Goal: Task Accomplishment & Management: Manage account settings

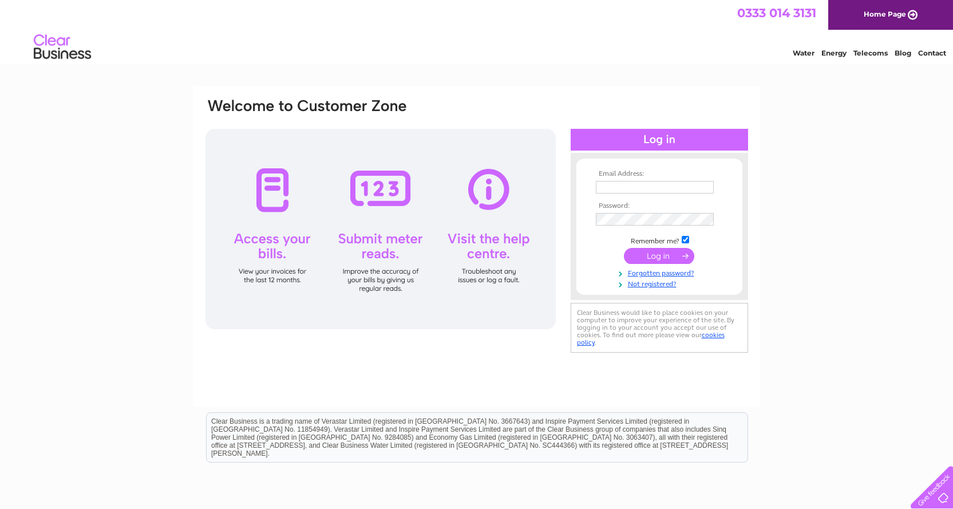
click at [683, 190] on input "text" at bounding box center [655, 187] width 118 height 13
type input "[EMAIL_ADDRESS][DOMAIN_NAME]"
click at [624, 249] on input "submit" at bounding box center [659, 257] width 70 height 16
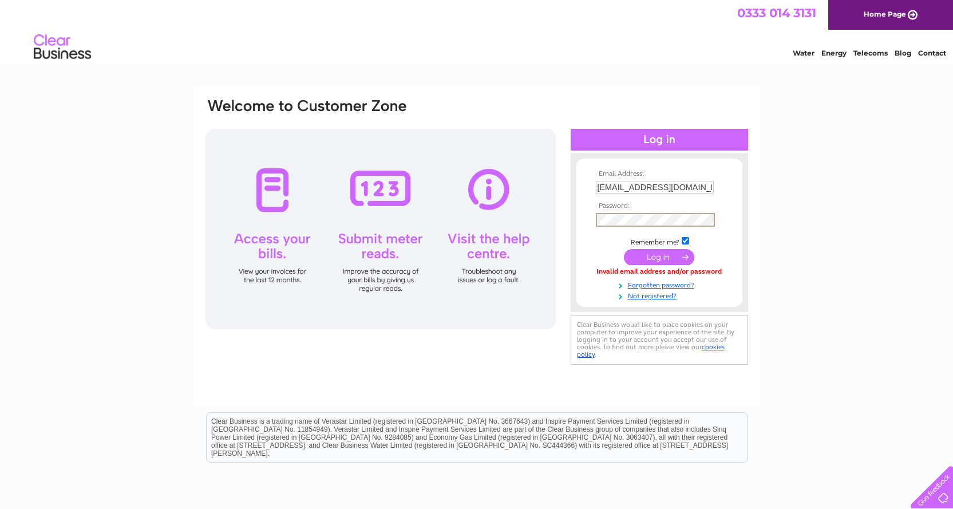
click at [656, 254] on input "submit" at bounding box center [659, 257] width 70 height 16
click at [661, 284] on link "Forgotten password?" at bounding box center [661, 282] width 130 height 11
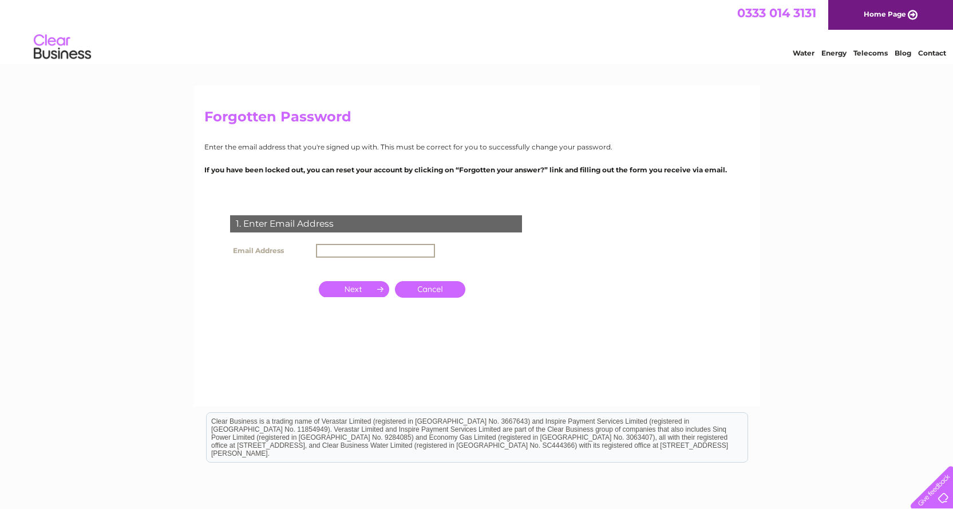
click at [395, 251] on input "text" at bounding box center [375, 251] width 119 height 14
type input "[EMAIL_ADDRESS][DOMAIN_NAME]"
click at [367, 289] on input "button" at bounding box center [354, 289] width 70 height 16
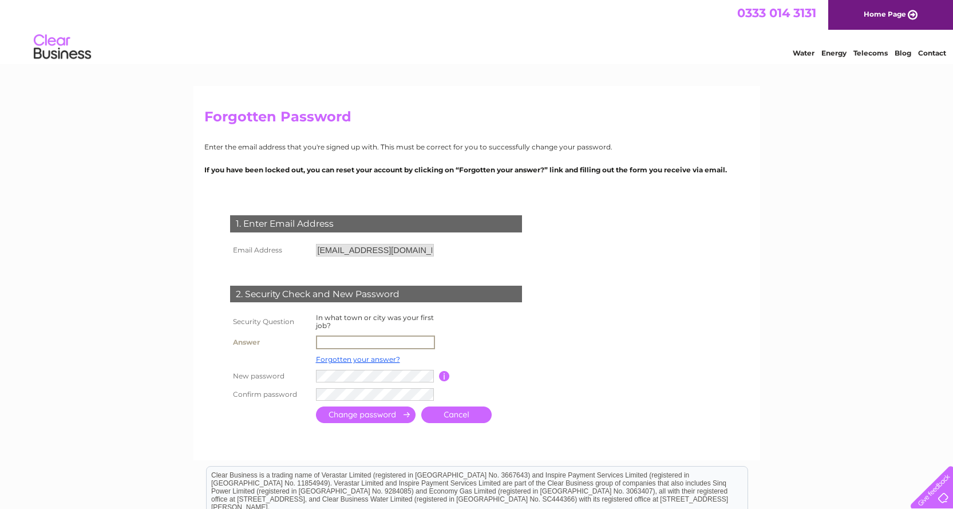
click at [343, 343] on input "text" at bounding box center [375, 342] width 119 height 14
type input "Croydon"
click at [380, 415] on input "submit" at bounding box center [366, 413] width 100 height 17
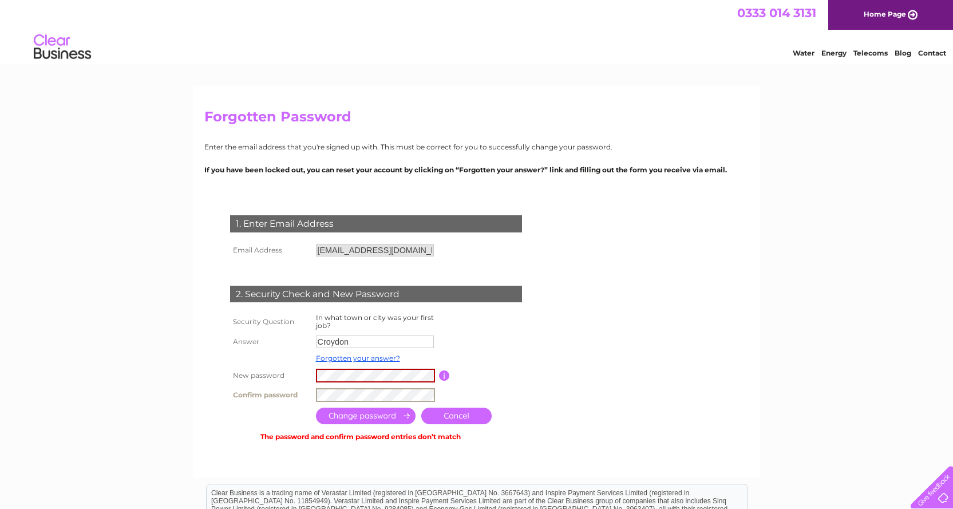
click at [245, 390] on tr "Confirm password" at bounding box center [389, 394] width 325 height 19
click at [380, 420] on input "submit" at bounding box center [366, 415] width 100 height 17
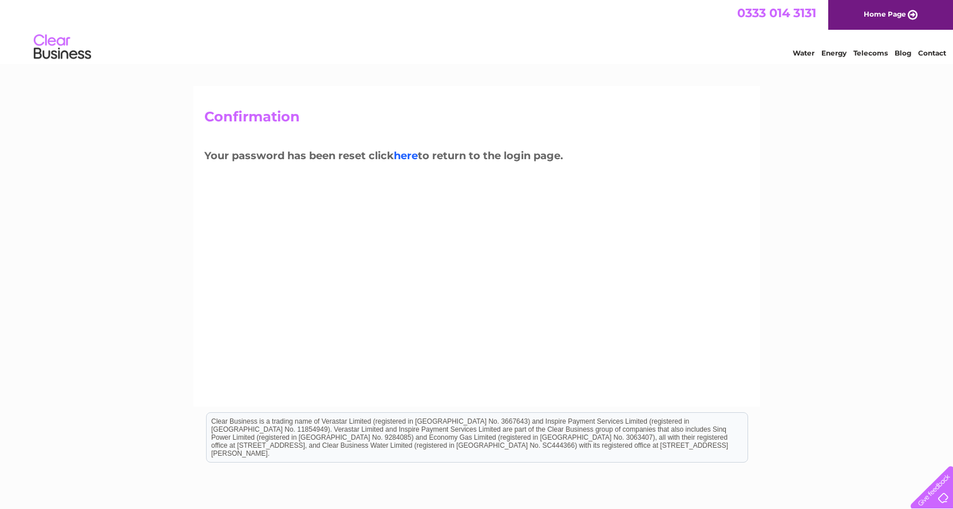
click at [417, 154] on link "here" at bounding box center [406, 155] width 24 height 13
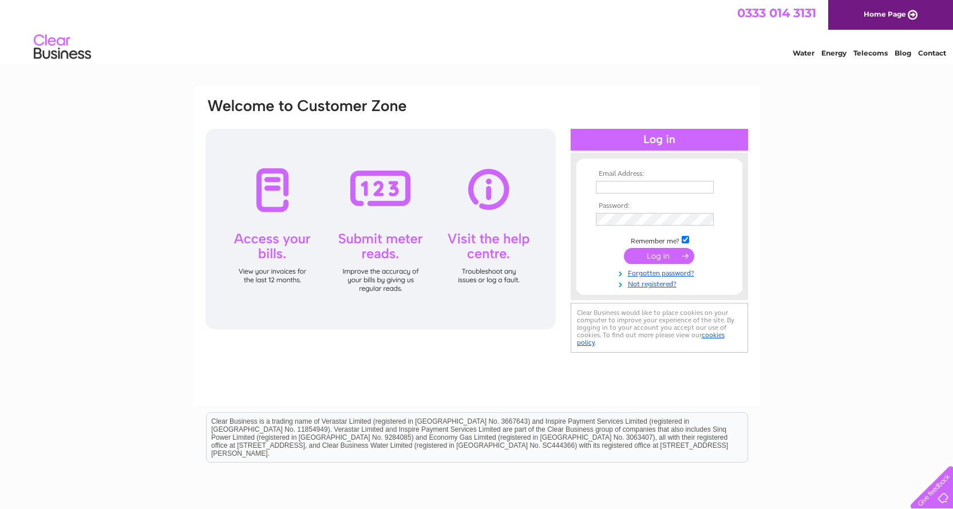
click at [632, 185] on input "text" at bounding box center [655, 187] width 118 height 13
type input "[EMAIL_ADDRESS][DOMAIN_NAME]"
click at [645, 260] on input "submit" at bounding box center [659, 256] width 70 height 16
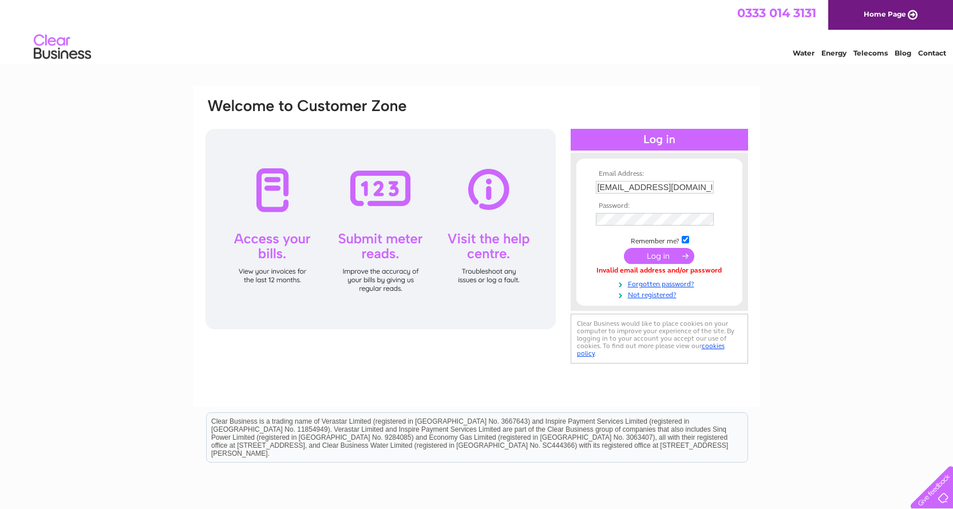
click at [643, 256] on input "submit" at bounding box center [659, 256] width 70 height 16
click at [641, 255] on input "submit" at bounding box center [659, 257] width 70 height 16
click at [642, 260] on input "submit" at bounding box center [659, 257] width 70 height 16
click at [643, 283] on link "Forgotten password?" at bounding box center [661, 282] width 130 height 11
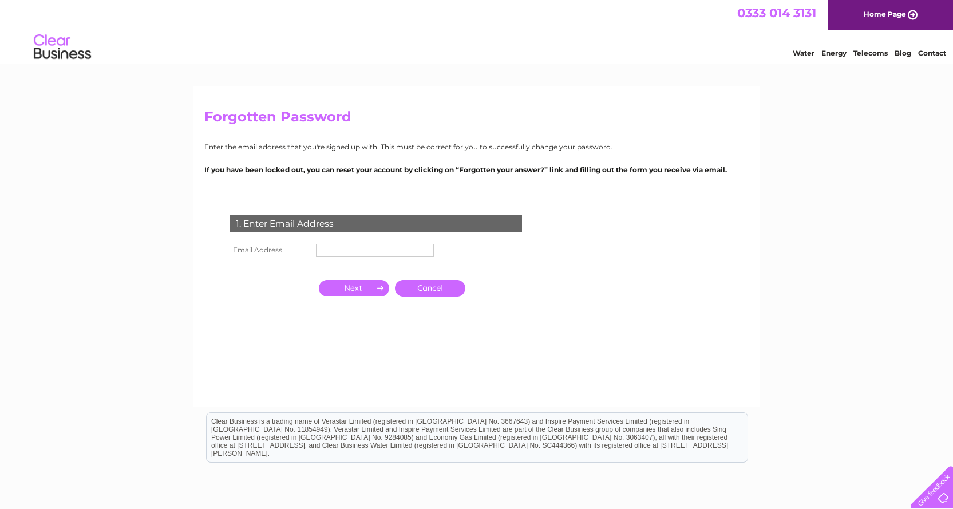
click at [335, 247] on input "text" at bounding box center [375, 250] width 118 height 13
type input "[EMAIL_ADDRESS][DOMAIN_NAME]"
click at [362, 293] on input "button" at bounding box center [354, 289] width 70 height 16
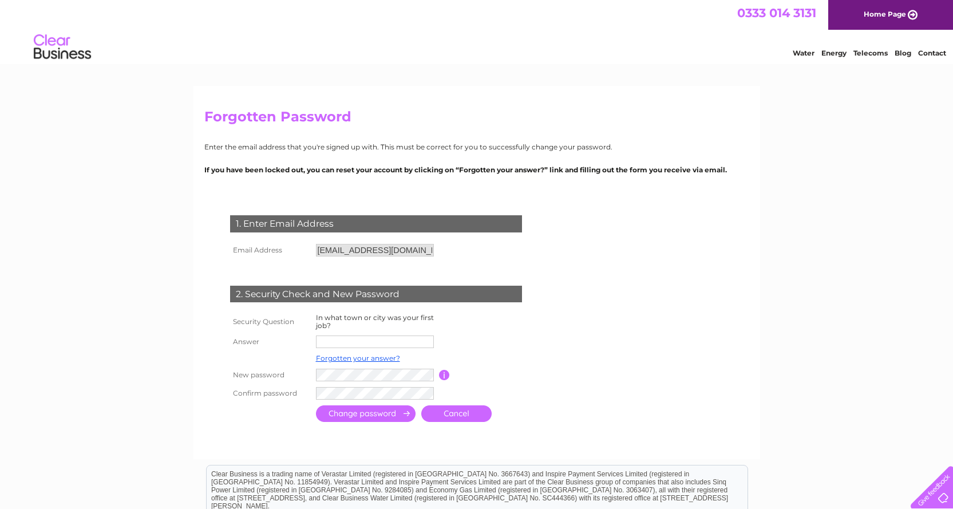
click at [368, 335] on input "text" at bounding box center [375, 341] width 118 height 13
type input "Croydon"
click at [442, 374] on input "button" at bounding box center [444, 375] width 11 height 10
click at [367, 415] on input "submit" at bounding box center [366, 414] width 100 height 17
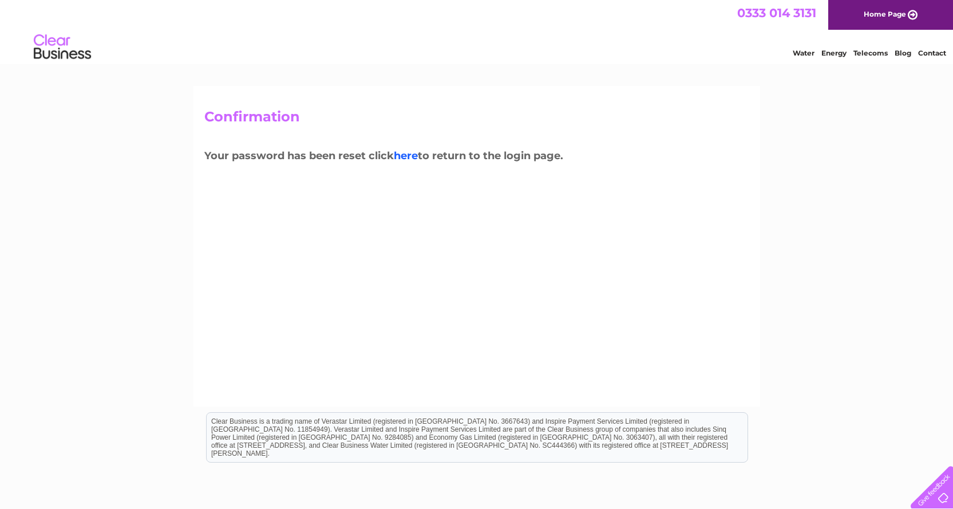
click at [415, 157] on link "here" at bounding box center [406, 155] width 24 height 13
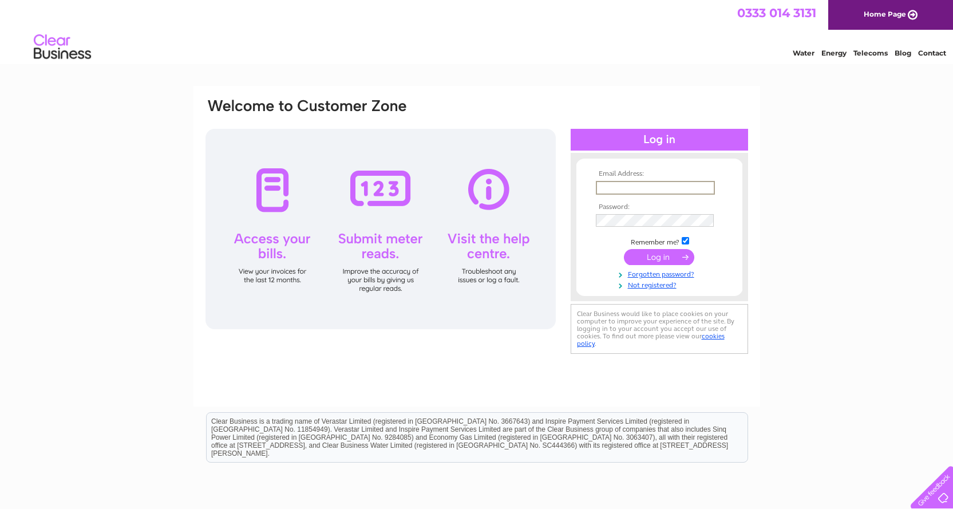
click at [646, 186] on input "text" at bounding box center [655, 188] width 119 height 14
type input "moshinmiah@hotmail.com"
click at [648, 258] on input "submit" at bounding box center [659, 257] width 70 height 16
click at [641, 256] on input "submit" at bounding box center [659, 257] width 70 height 16
click at [622, 187] on input "text" at bounding box center [655, 187] width 118 height 13
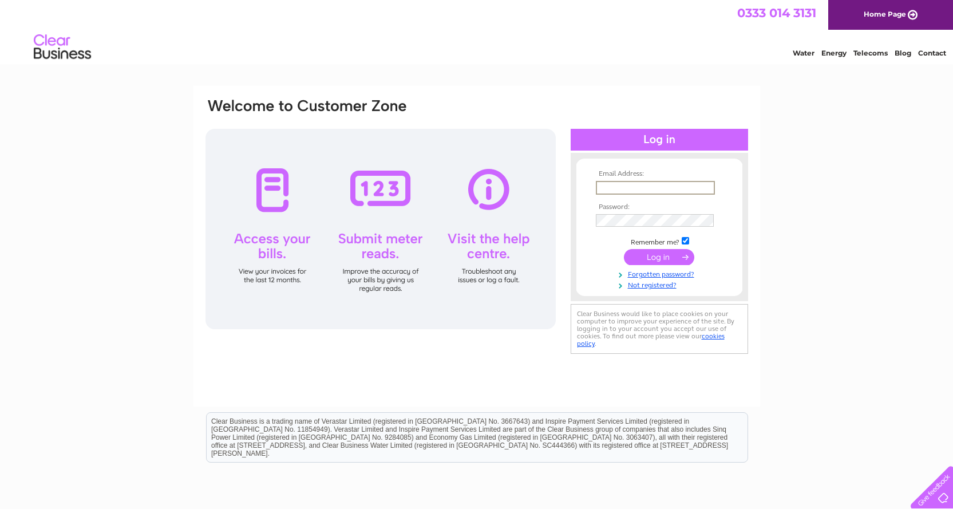
type input "[EMAIL_ADDRESS][DOMAIN_NAME]"
click at [652, 257] on input "submit" at bounding box center [659, 257] width 70 height 16
click at [649, 284] on link "Forgotten password?" at bounding box center [661, 282] width 130 height 11
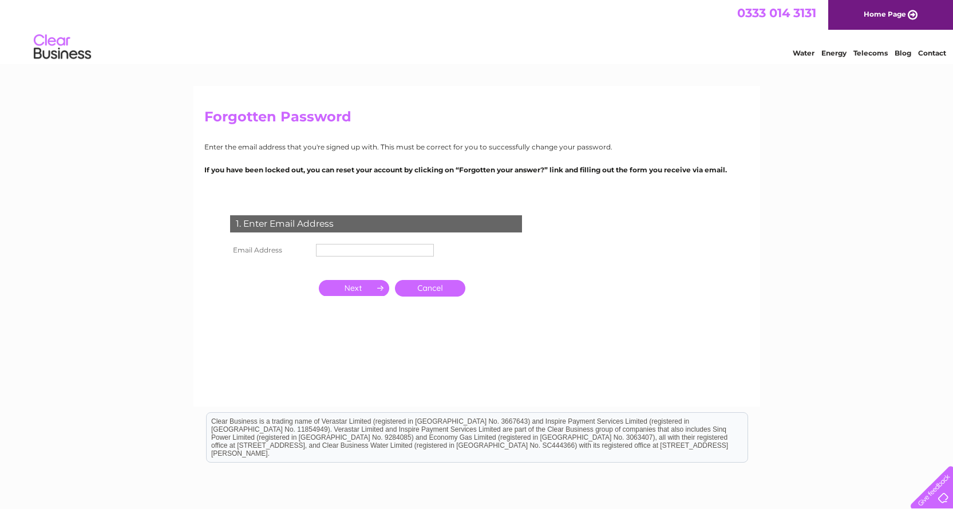
click at [361, 250] on input "text" at bounding box center [375, 250] width 118 height 13
type input "[EMAIL_ADDRESS][DOMAIN_NAME]"
click at [372, 285] on input "button" at bounding box center [354, 289] width 70 height 16
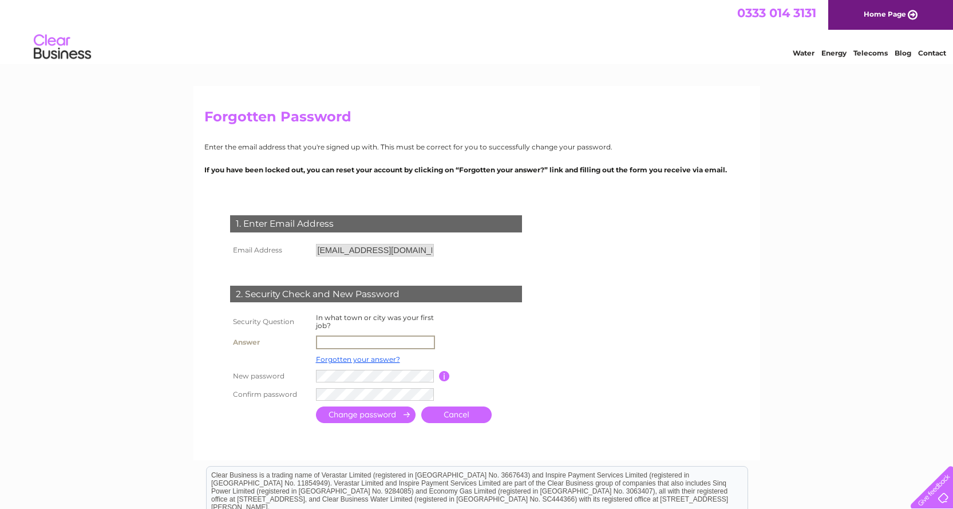
click at [370, 342] on input "text" at bounding box center [375, 342] width 119 height 14
type input "Croydon"
click at [389, 420] on input "submit" at bounding box center [366, 414] width 100 height 17
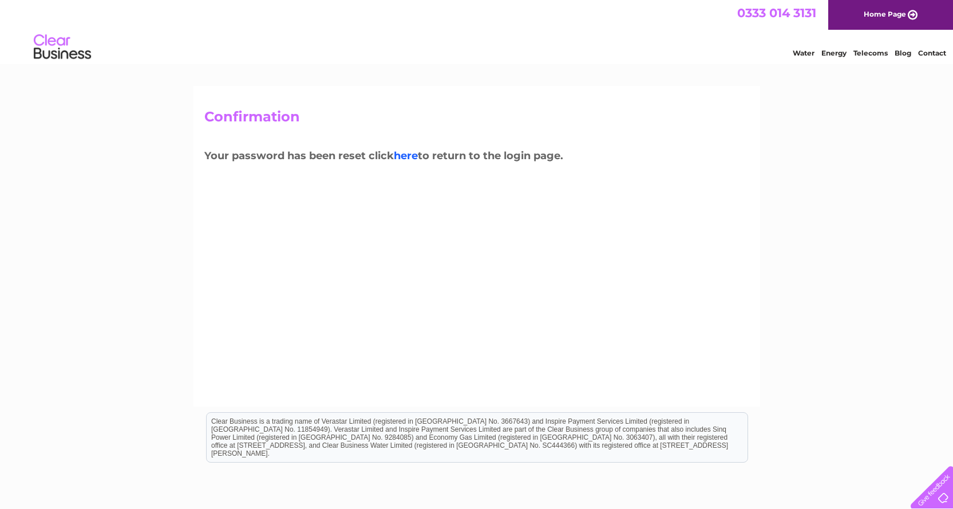
click at [406, 154] on link "here" at bounding box center [406, 155] width 24 height 13
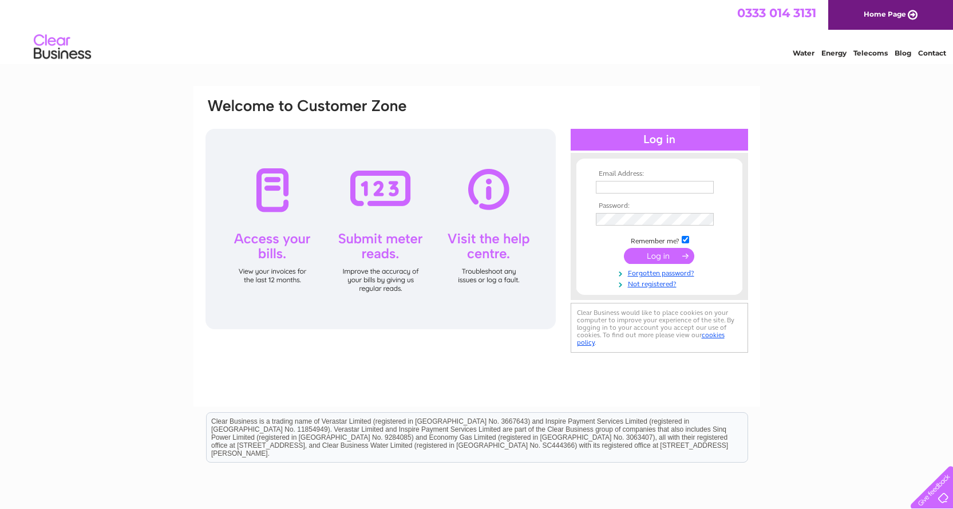
click at [625, 187] on input "text" at bounding box center [655, 187] width 118 height 13
click at [625, 187] on input "text" at bounding box center [655, 188] width 119 height 14
type input "[EMAIL_ADDRESS][DOMAIN_NAME]"
click at [653, 249] on input "submit" at bounding box center [659, 257] width 70 height 16
click at [636, 281] on link "Not registered?" at bounding box center [661, 282] width 130 height 11
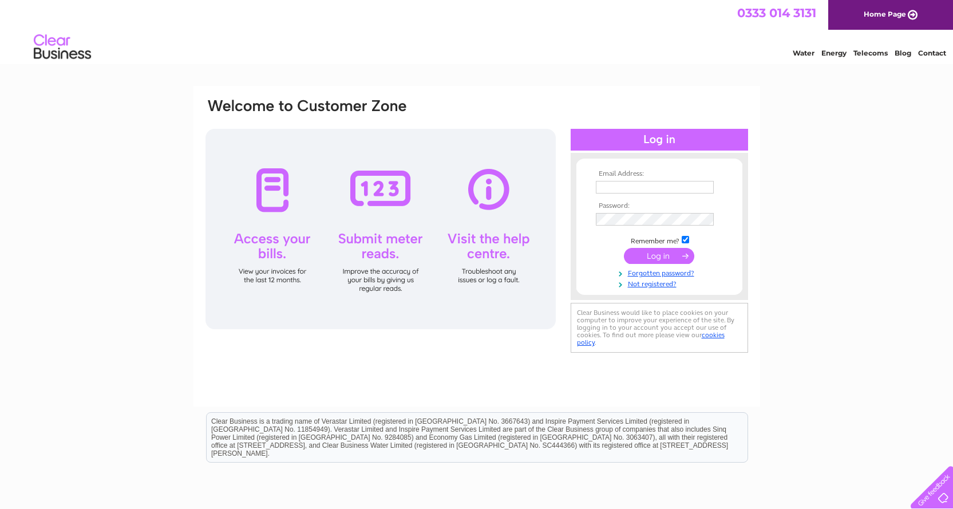
click at [643, 185] on input "text" at bounding box center [655, 187] width 118 height 13
type input "[EMAIL_ADDRESS][DOMAIN_NAME]"
click at [656, 256] on input "submit" at bounding box center [659, 256] width 70 height 16
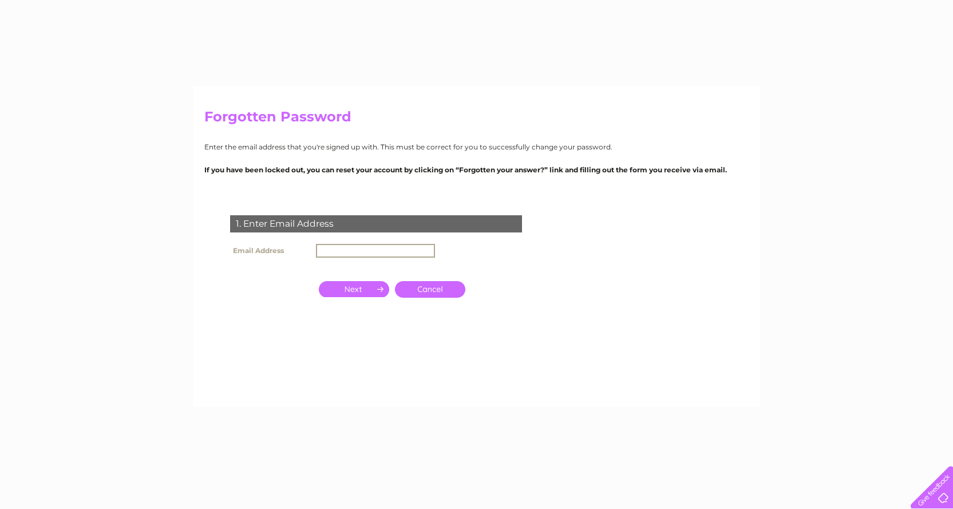
click at [340, 254] on input "text" at bounding box center [375, 251] width 119 height 14
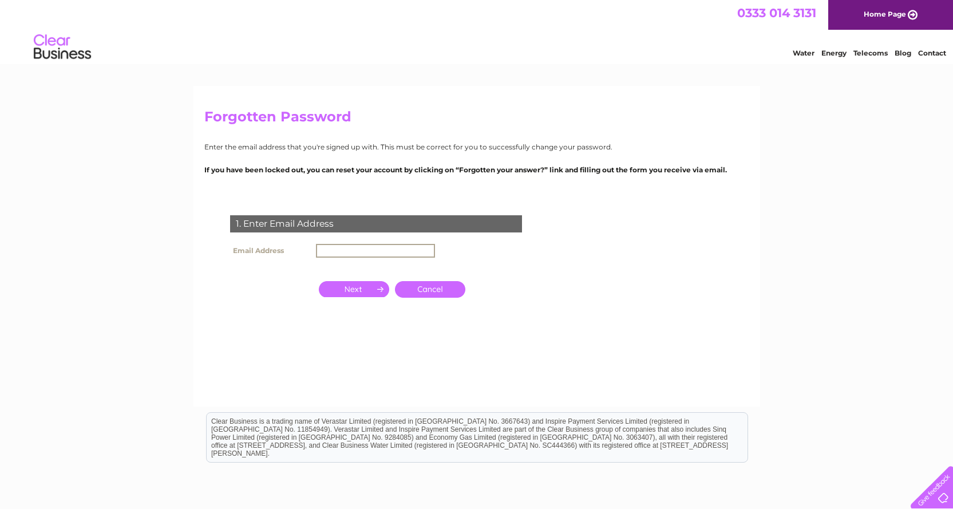
type input "[EMAIL_ADDRESS][DOMAIN_NAME]"
click at [372, 288] on input "button" at bounding box center [354, 288] width 70 height 16
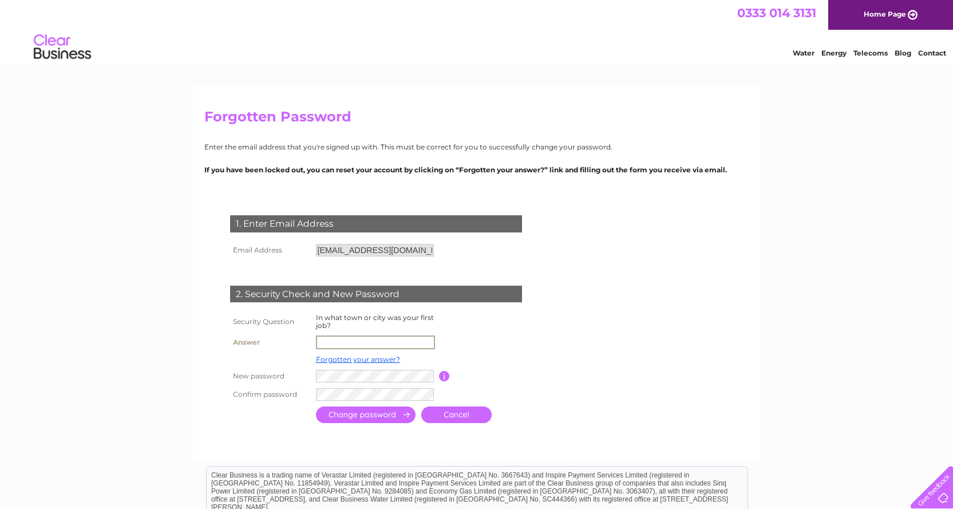
click at [344, 339] on input "text" at bounding box center [375, 342] width 119 height 14
type input "Croydon"
click at [383, 418] on input "submit" at bounding box center [366, 414] width 100 height 17
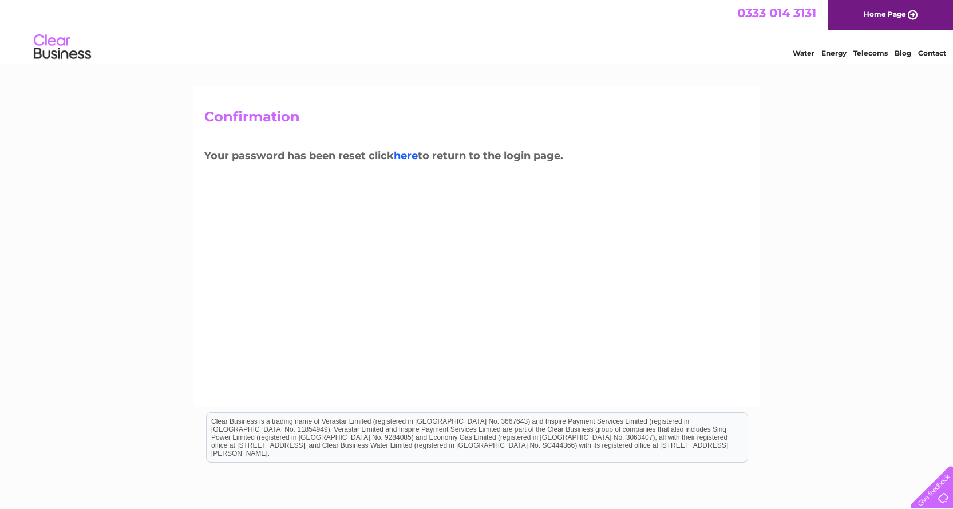
click at [404, 157] on link "here" at bounding box center [406, 155] width 24 height 13
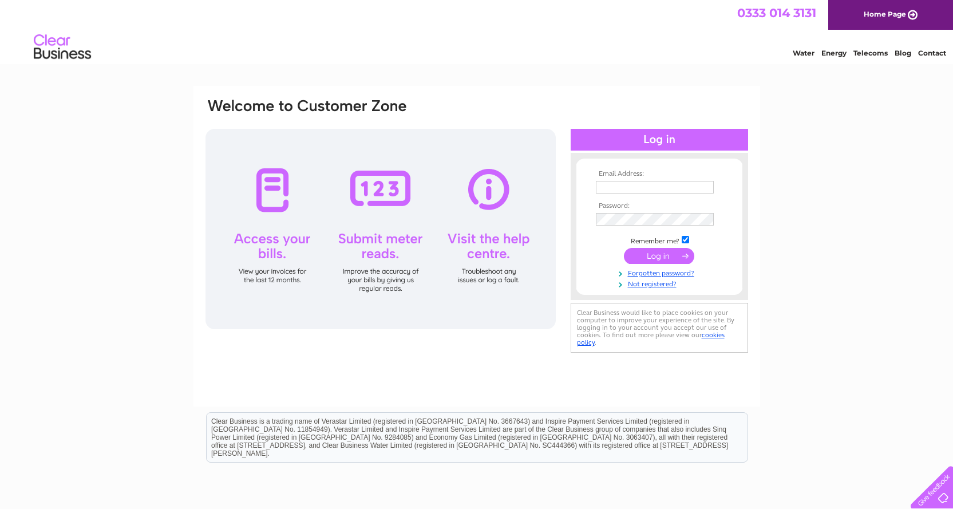
click at [625, 188] on input "text" at bounding box center [655, 187] width 118 height 13
type input "[EMAIL_ADDRESS][DOMAIN_NAME]"
click at [654, 254] on input "submit" at bounding box center [659, 256] width 70 height 16
